Goal: Entertainment & Leisure: Consume media (video, audio)

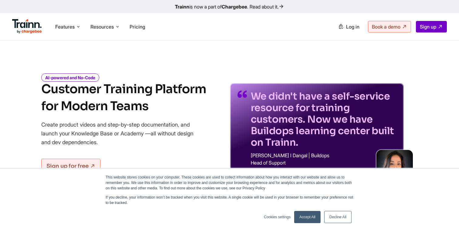
click at [305, 213] on link "Accept All" at bounding box center [307, 217] width 26 height 12
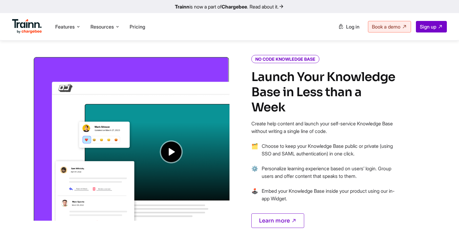
scroll to position [450, 0]
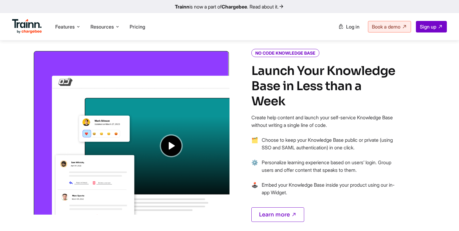
click at [170, 139] on img at bounding box center [131, 132] width 197 height 165
click at [168, 146] on img at bounding box center [131, 132] width 197 height 165
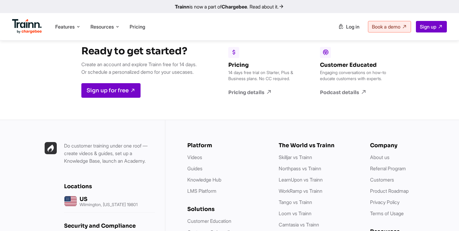
scroll to position [1640, 0]
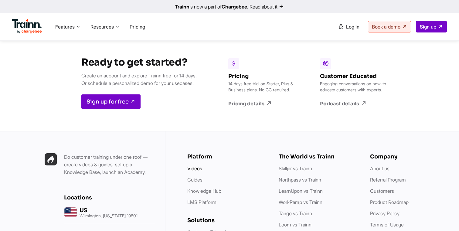
click at [198, 165] on link "Videos" at bounding box center [194, 168] width 15 height 6
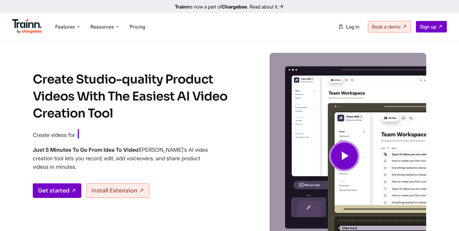
scroll to position [22, 0]
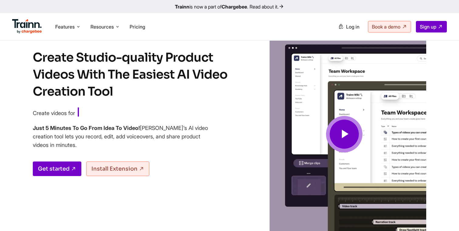
click at [335, 127] on span at bounding box center [344, 134] width 36 height 36
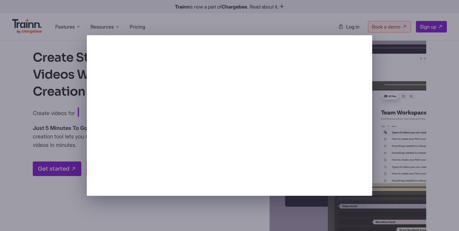
click at [350, 21] on div at bounding box center [229, 115] width 459 height 231
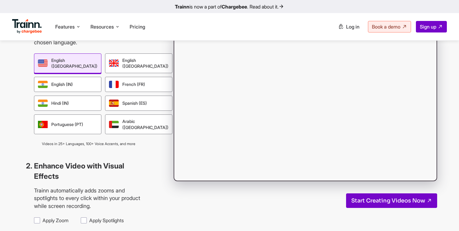
scroll to position [558, 0]
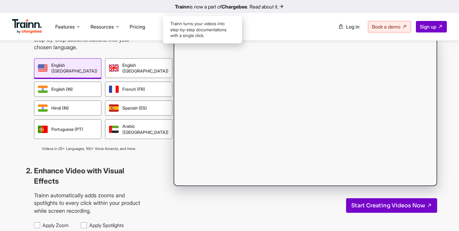
click at [213, 27] on div "Guide" at bounding box center [216, 20] width 28 height 14
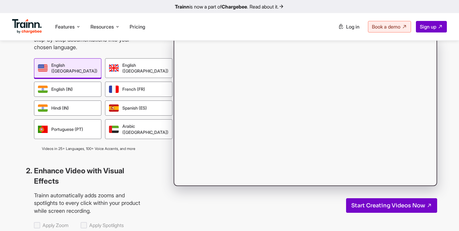
click at [193, 27] on div "Video" at bounding box center [188, 20] width 28 height 14
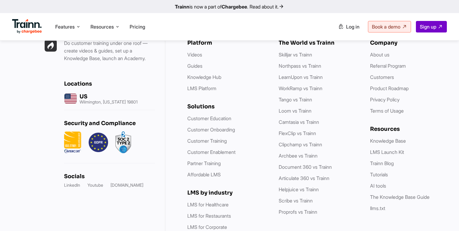
scroll to position [3026, 0]
